Goal: Information Seeking & Learning: Learn about a topic

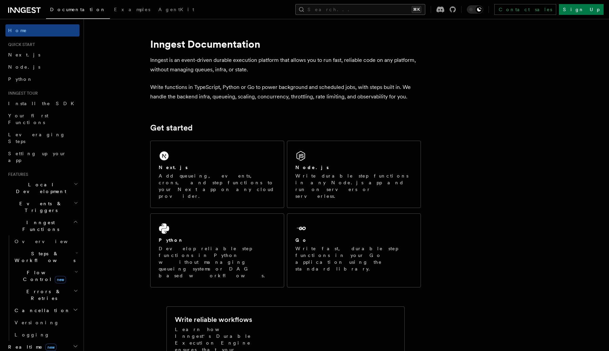
click at [401, 9] on button "Search... ⌘K" at bounding box center [360, 9] width 130 height 11
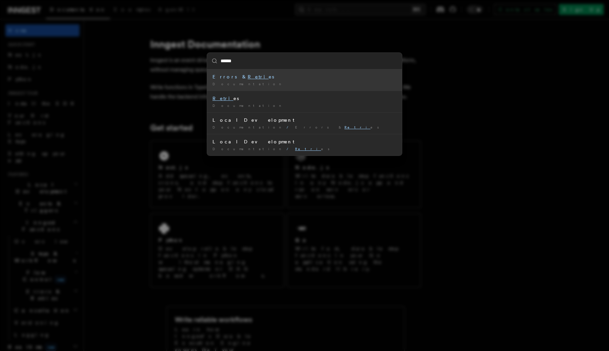
type input "*******"
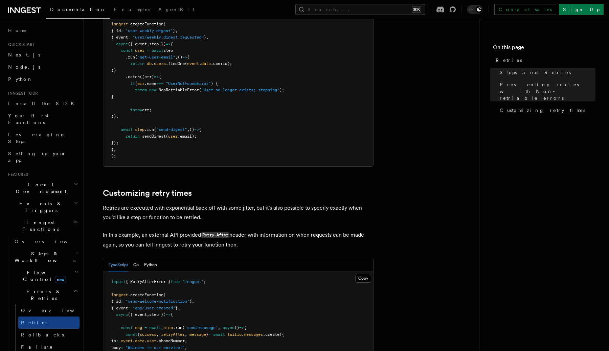
scroll to position [885, 0]
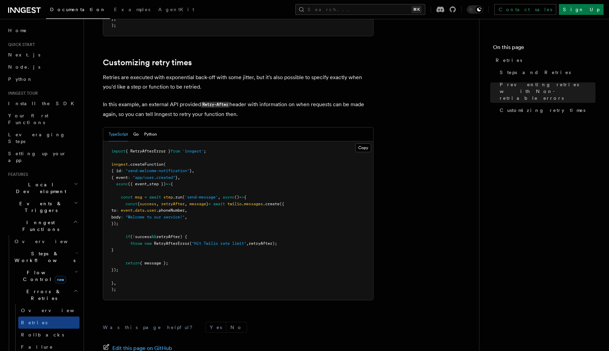
scroll to position [852, 0]
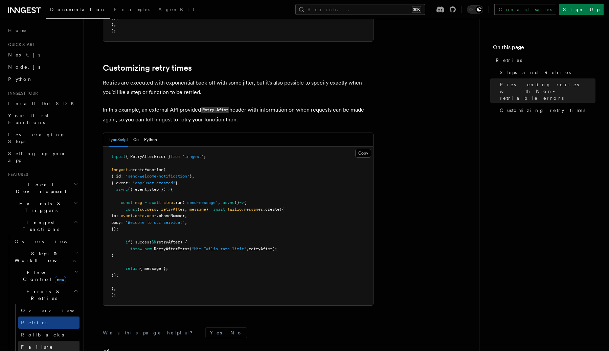
click at [49, 341] on link "Failure handlers" at bounding box center [48, 350] width 61 height 19
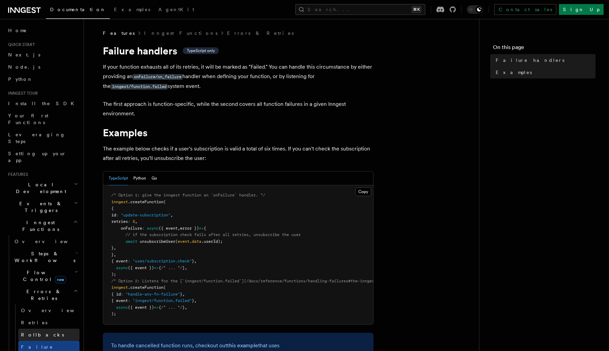
click at [51, 329] on link "Rollbacks" at bounding box center [48, 335] width 61 height 12
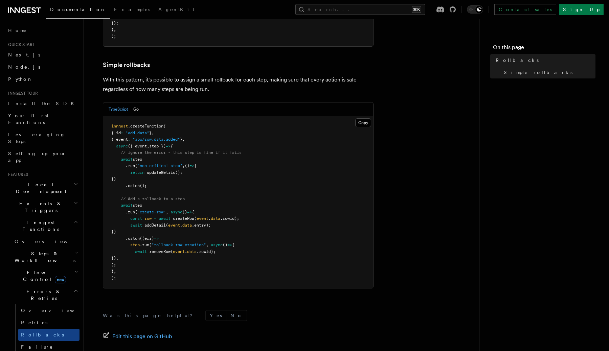
scroll to position [320, 0]
